Goal: Information Seeking & Learning: Learn about a topic

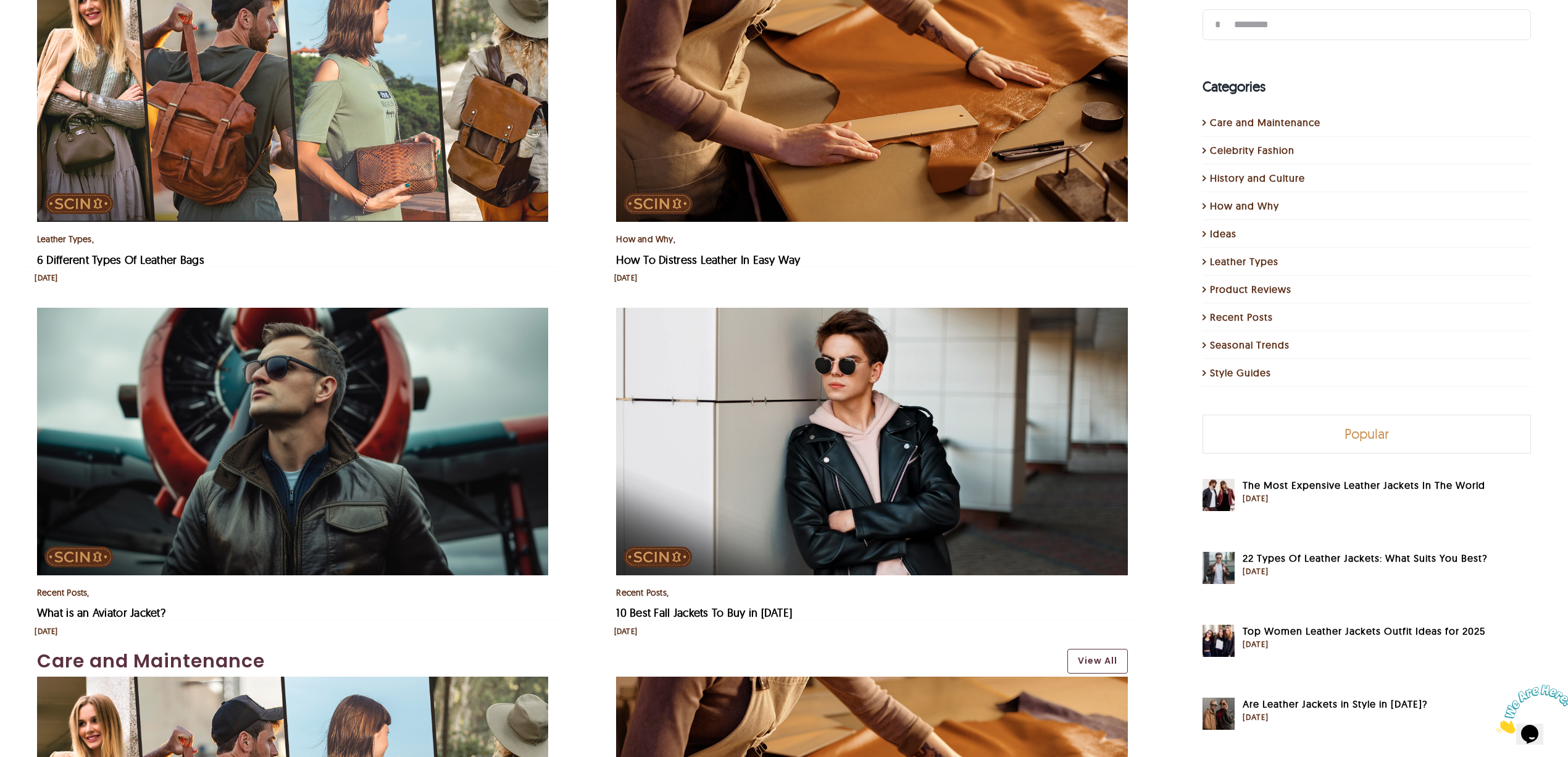
scroll to position [411, 0]
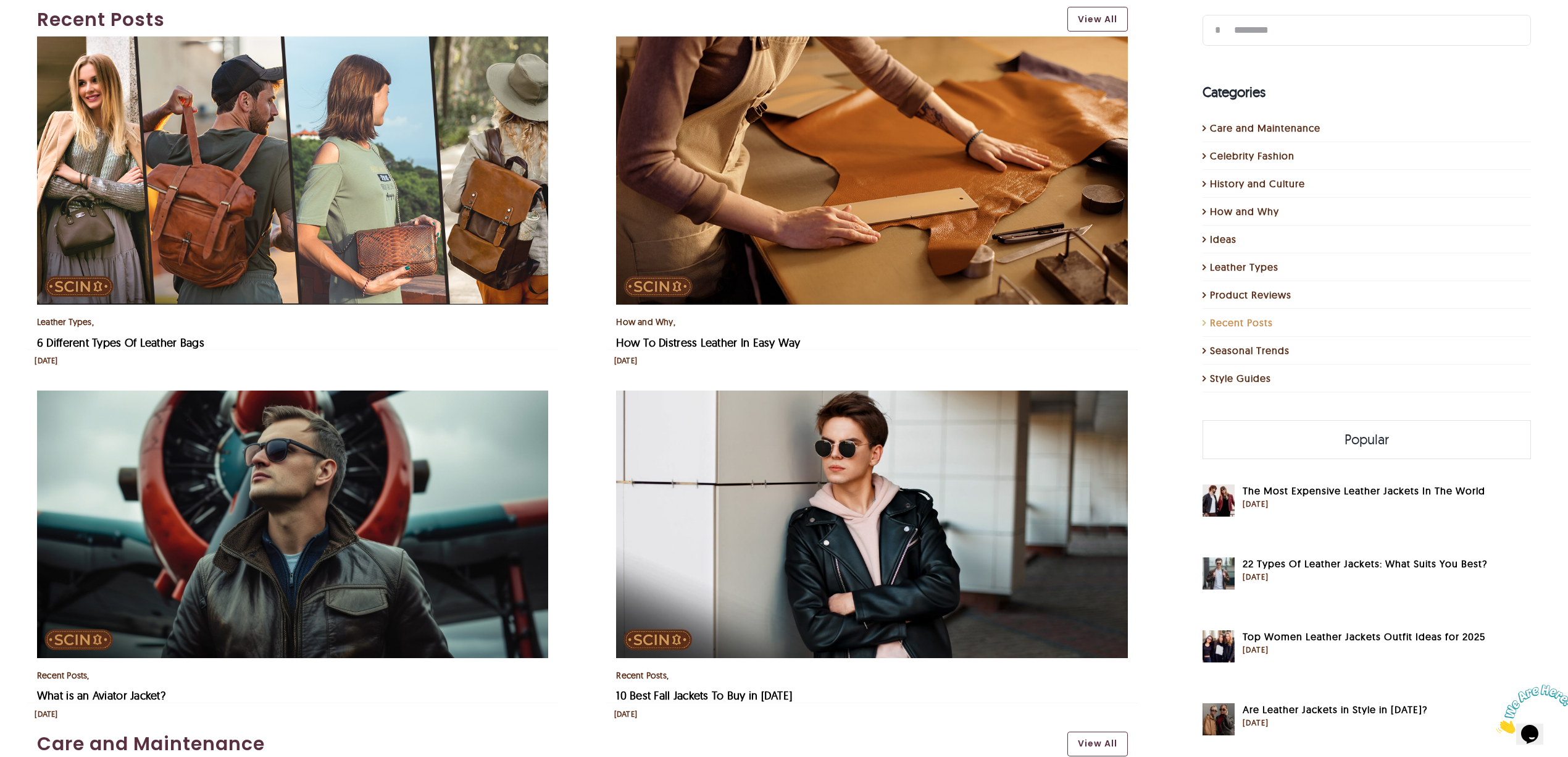
click at [1176, 324] on link "Recent Posts" at bounding box center [1367, 322] width 315 height 15
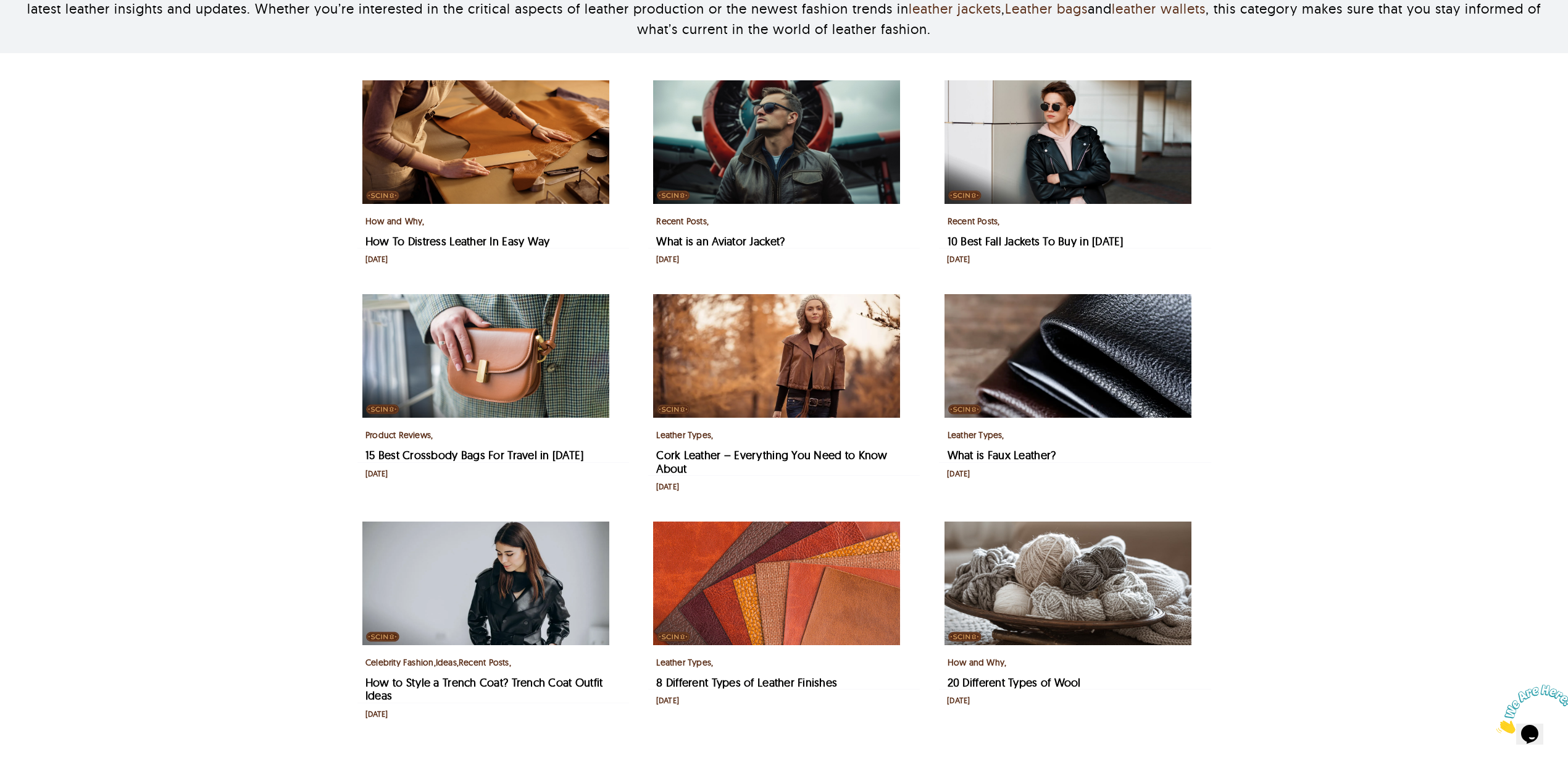
scroll to position [329, 0]
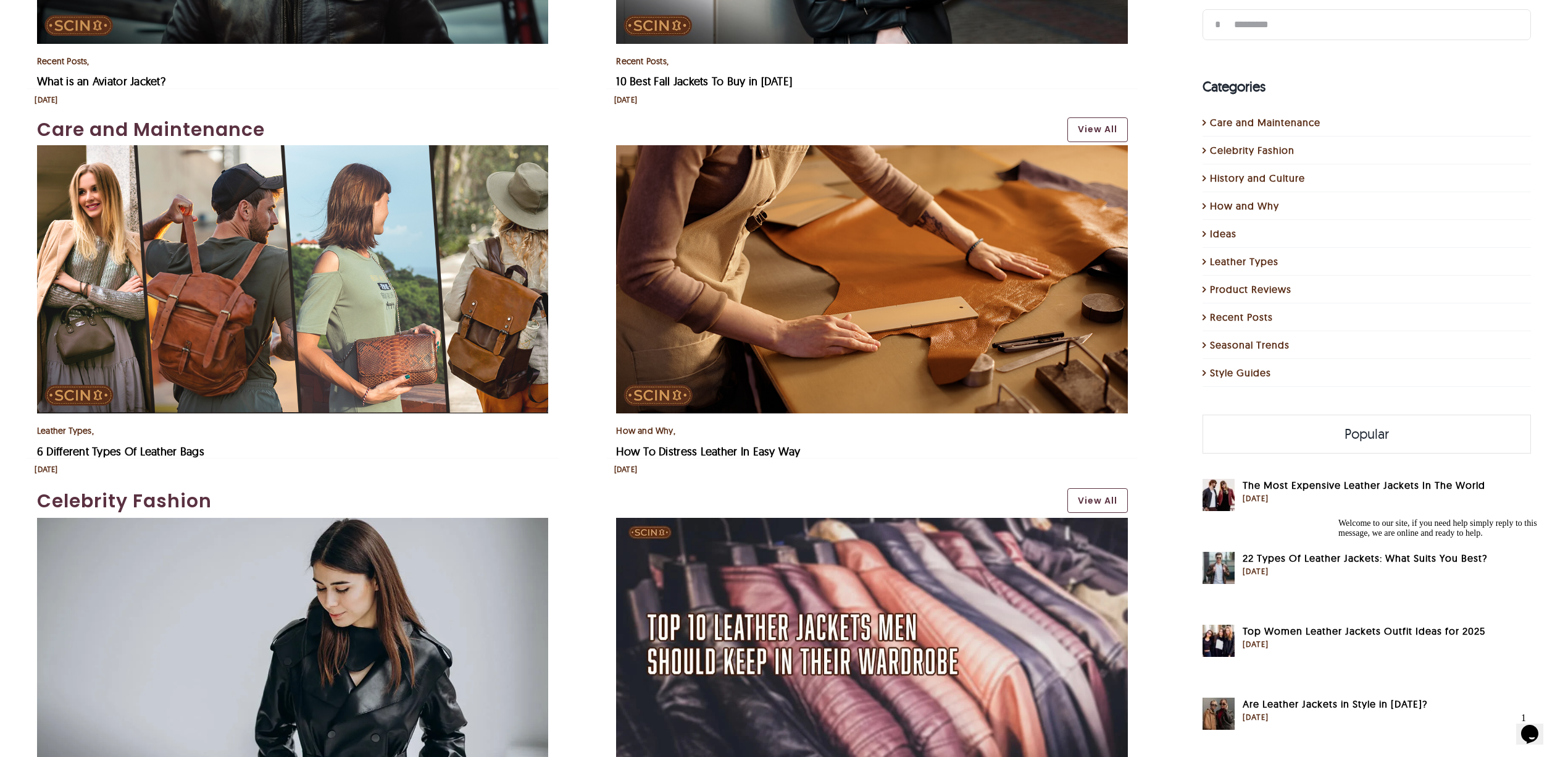
scroll to position [989, 0]
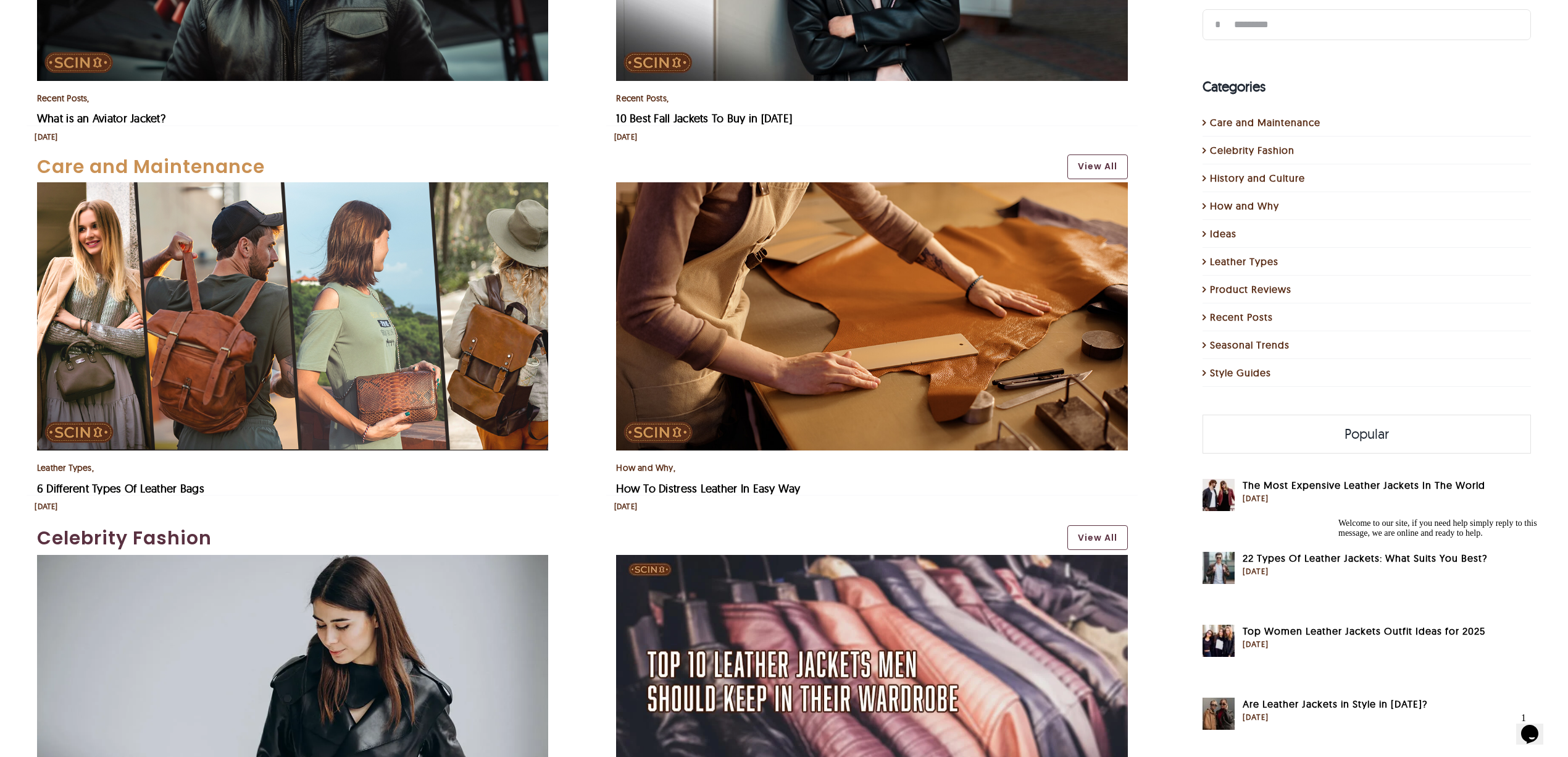
click at [178, 164] on link "Care and Maintenance" at bounding box center [546, 167] width 1018 height 23
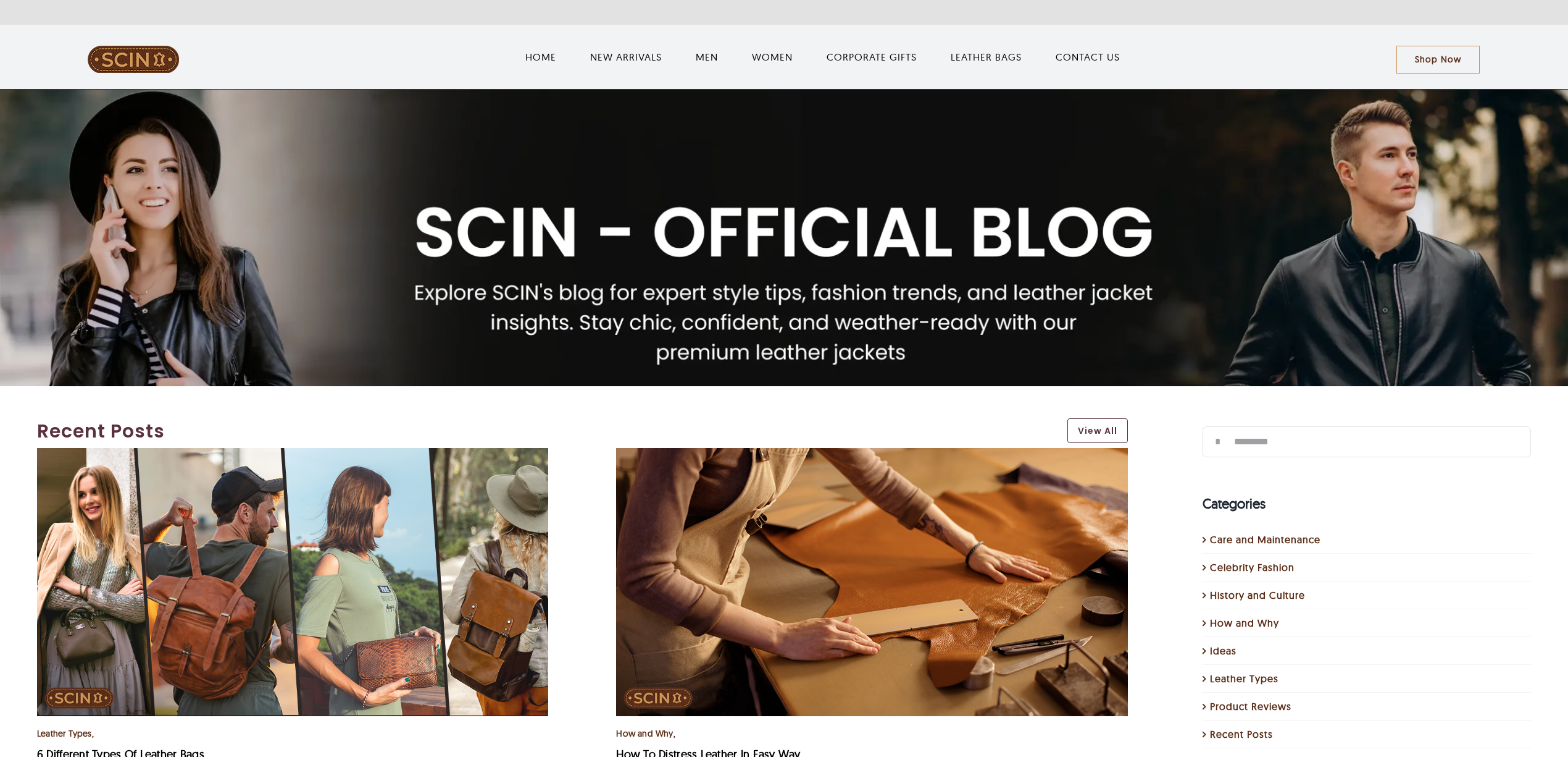
scroll to position [989, 0]
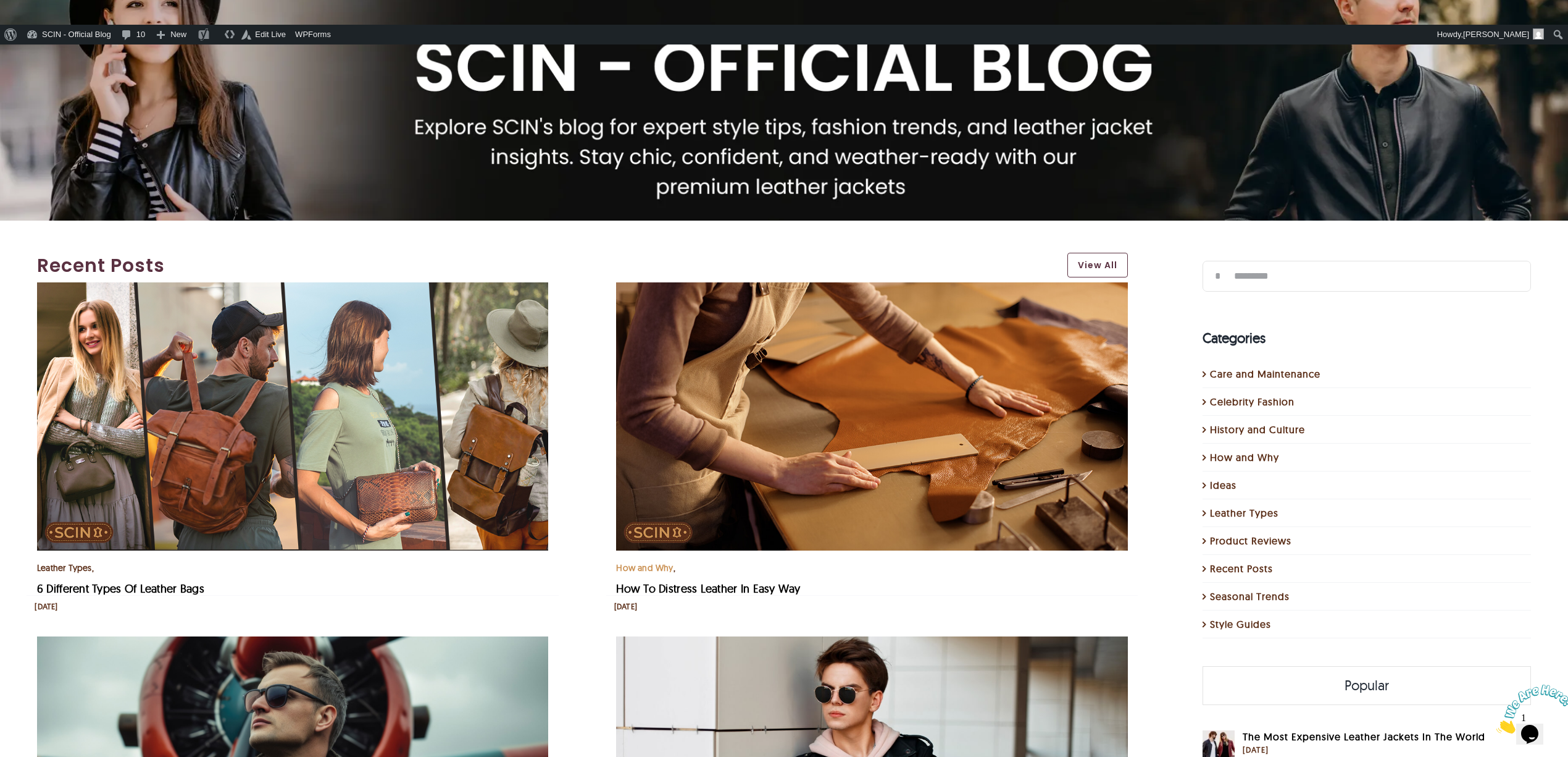
scroll to position [329, 0]
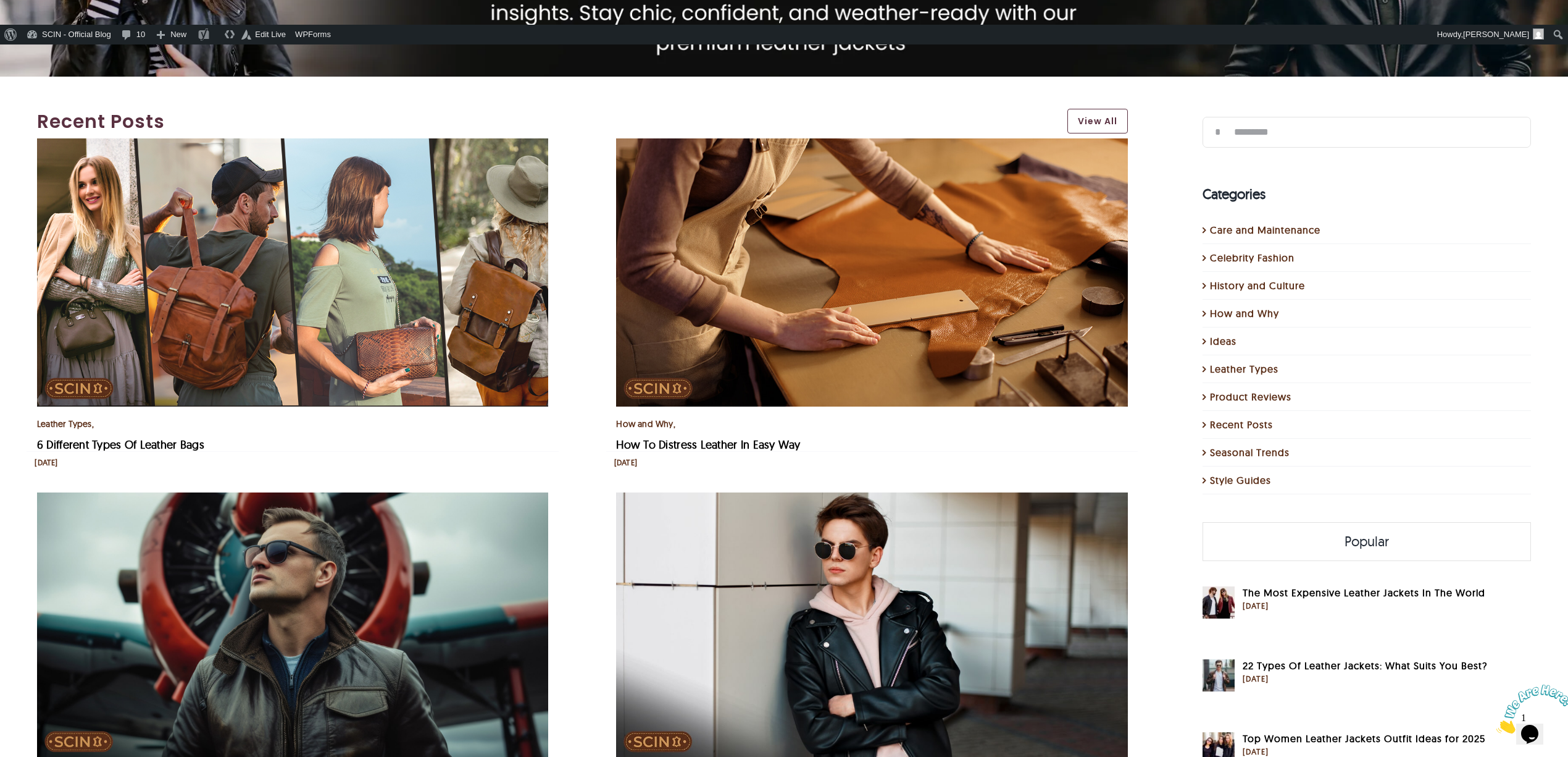
click at [438, 262] on img "6 Different Types Of Leather Bags" at bounding box center [292, 273] width 511 height 269
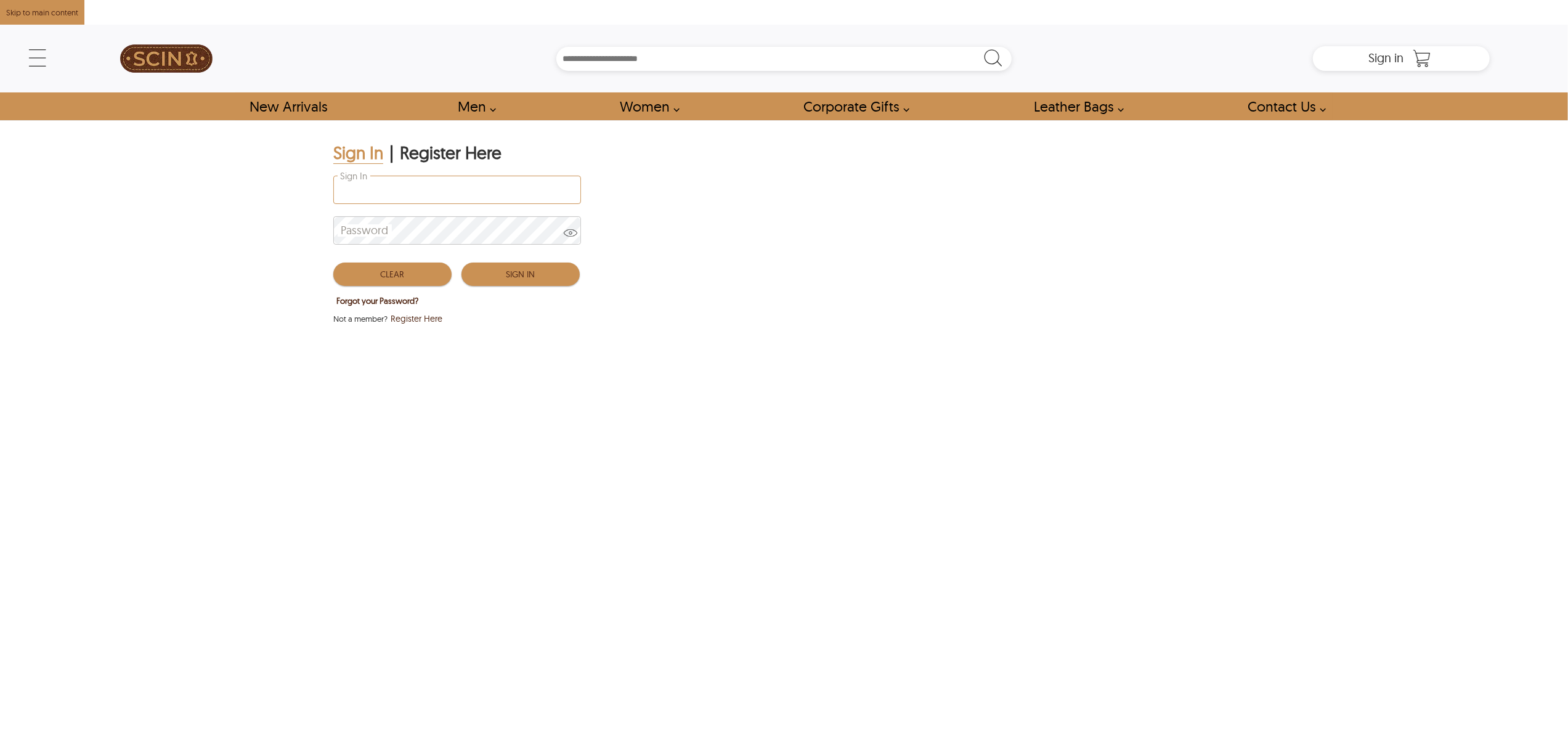
click at [443, 187] on input "Sign In" at bounding box center [457, 190] width 247 height 27
click at [443, 189] on input "Sign In" at bounding box center [457, 190] width 247 height 27
click at [445, 200] on input "Sign In" at bounding box center [457, 190] width 247 height 27
click at [450, 185] on input "Sign In" at bounding box center [457, 190] width 247 height 27
click at [457, 206] on div "Sign In" at bounding box center [456, 193] width 247 height 41
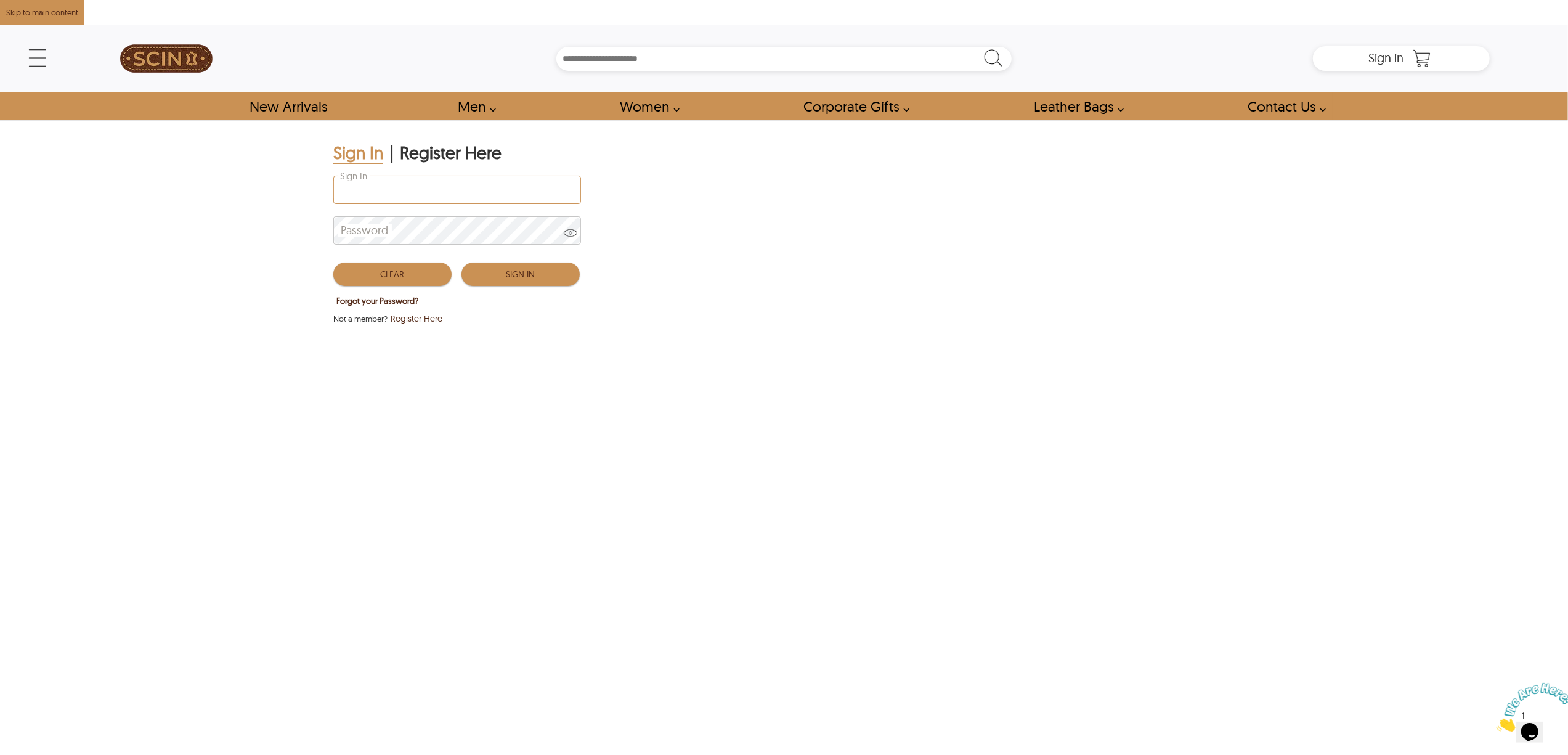
click at [410, 186] on input "Sign In" at bounding box center [457, 190] width 247 height 27
click at [0, 24] on div at bounding box center [0, 24] width 0 height 0
click at [1225, 321] on div "Sign In | Register Here Sign In Password Clear Sign In Forgot your Password? No…" at bounding box center [784, 441] width 1176 height 641
click at [496, 185] on input "Sign In" at bounding box center [457, 190] width 247 height 27
paste input "**********"
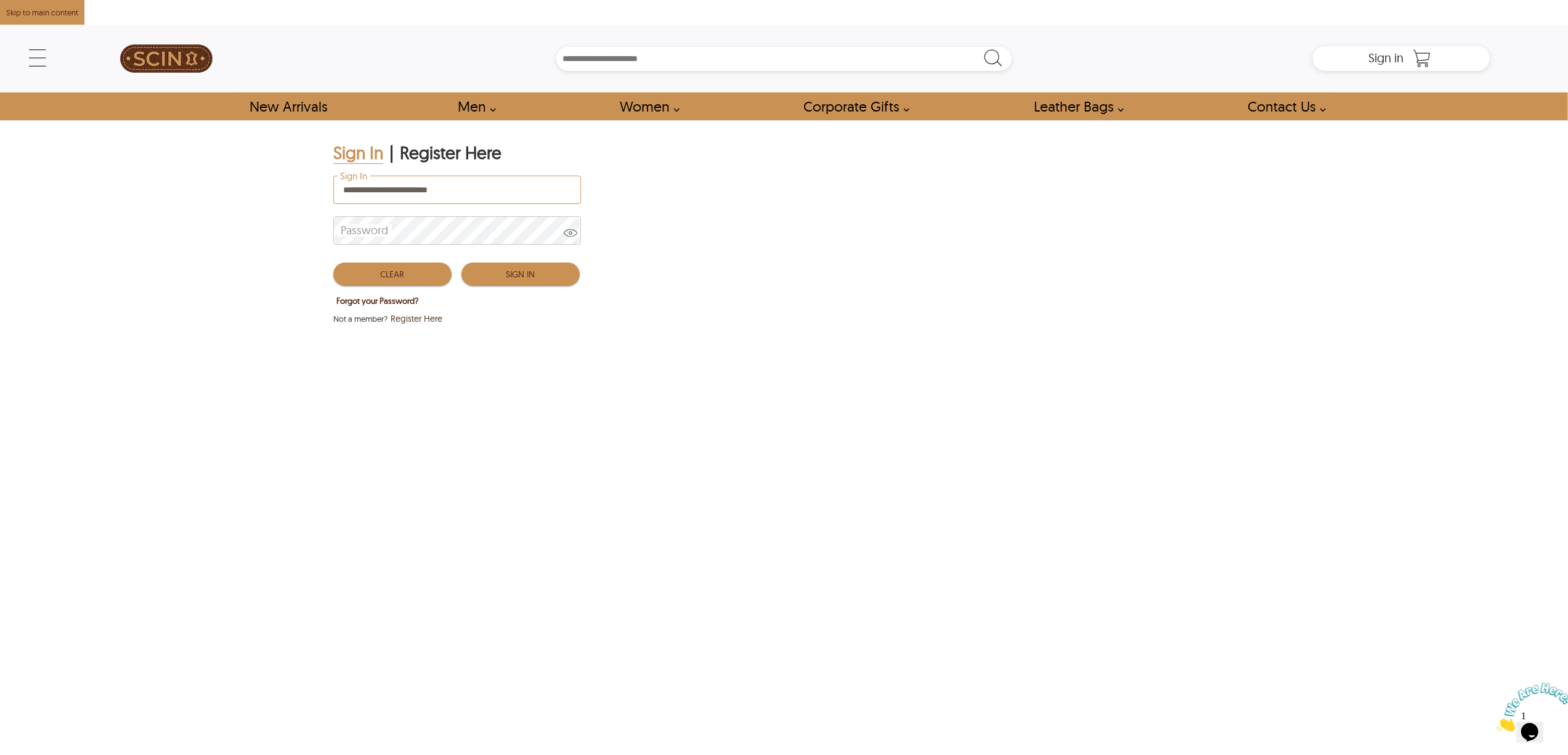
type input "**********"
click at [505, 250] on div "Password" at bounding box center [456, 233] width 247 height 41
click at [507, 266] on button "Sign In" at bounding box center [520, 274] width 119 height 24
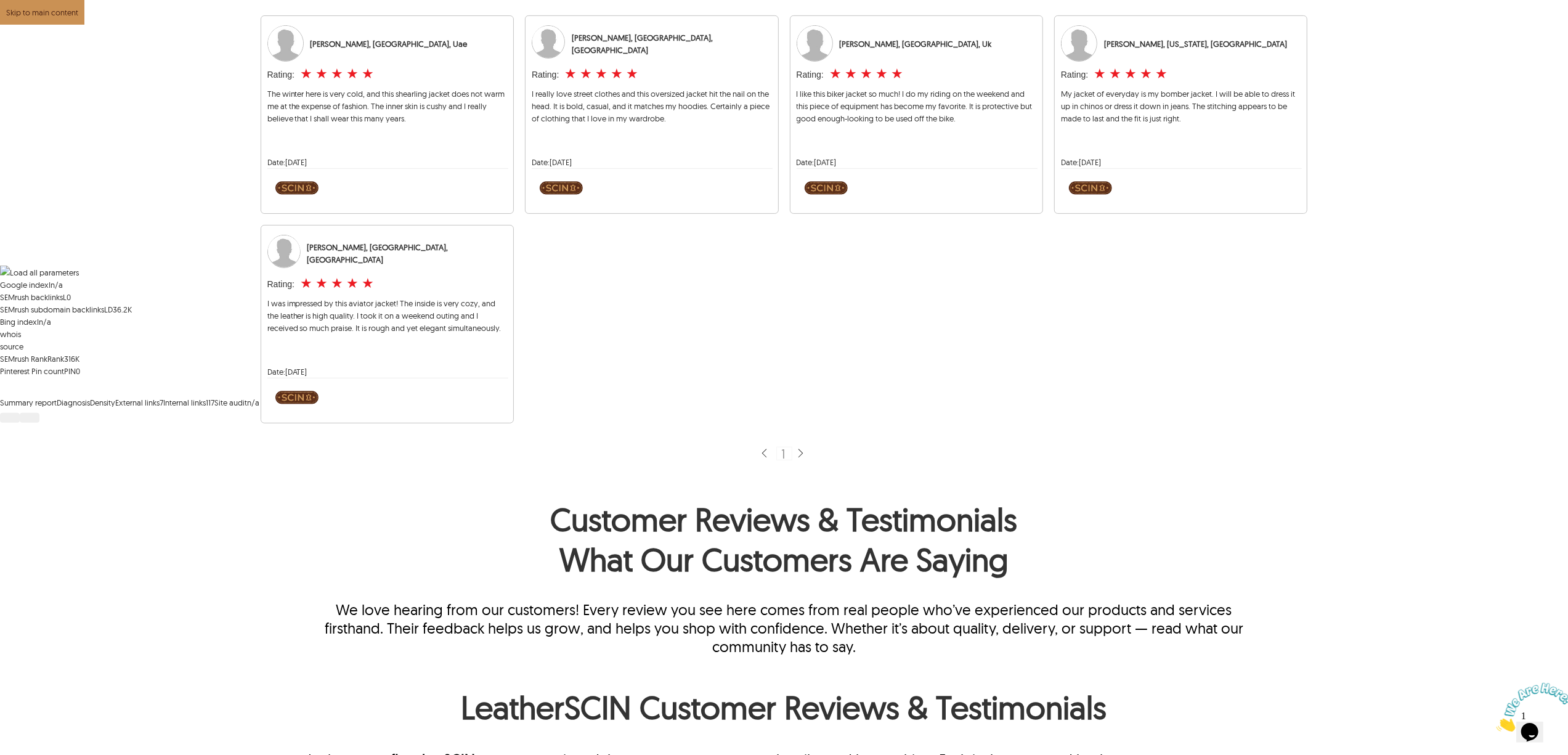
scroll to position [247, 0]
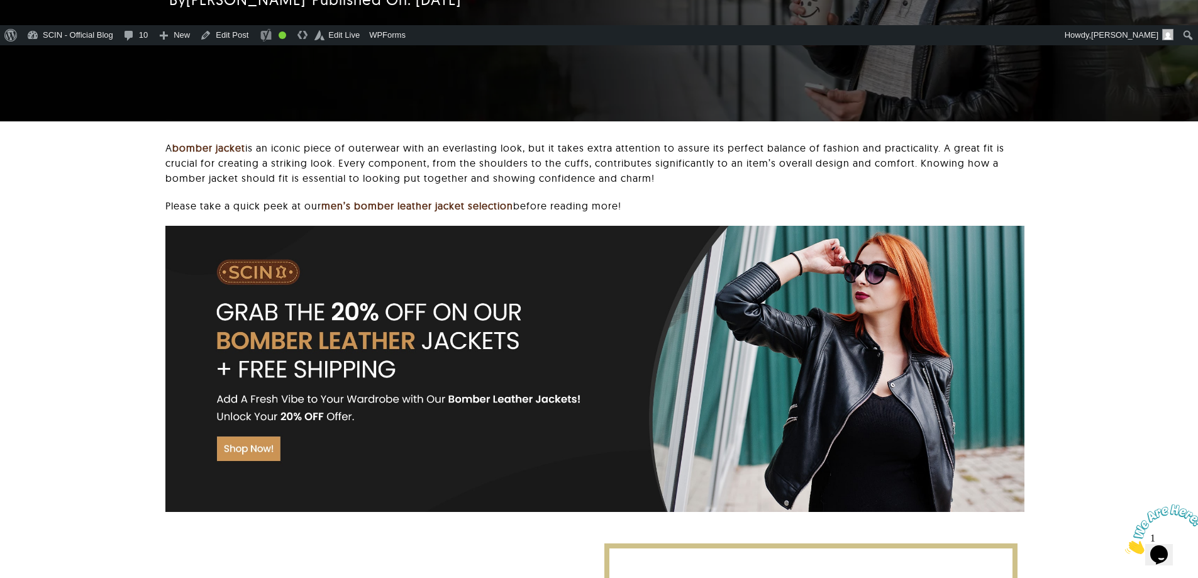
scroll to position [63, 0]
